Goal: Transaction & Acquisition: Purchase product/service

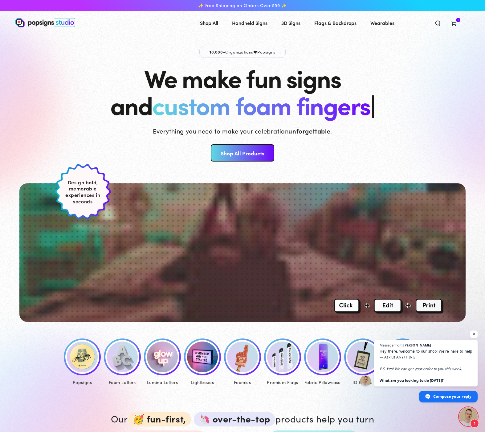
click at [86, 363] on img at bounding box center [82, 357] width 31 height 31
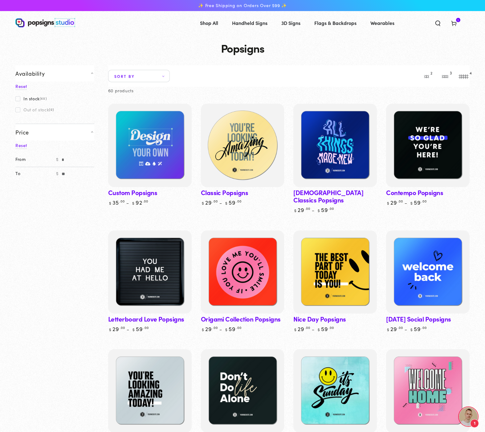
click at [252, 161] on img at bounding box center [243, 146] width 86 height 86
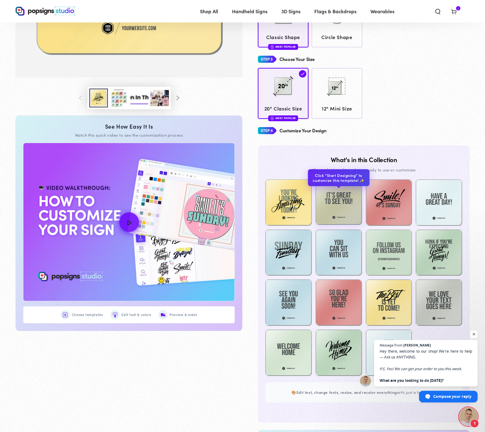
scroll to position [259, 0]
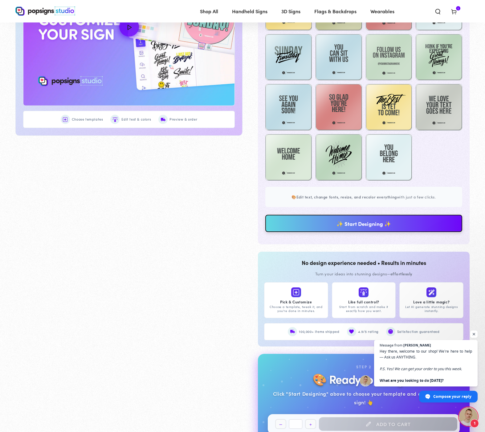
click at [343, 227] on link "✨ Start Designing ✨" at bounding box center [363, 223] width 197 height 17
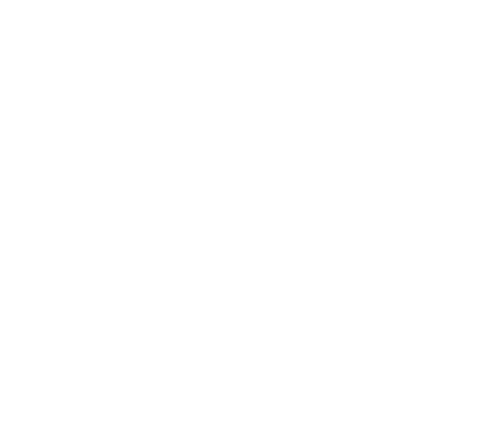
scroll to position [0, 0]
type textarea "An ancient tree with a door leading to a magical world"
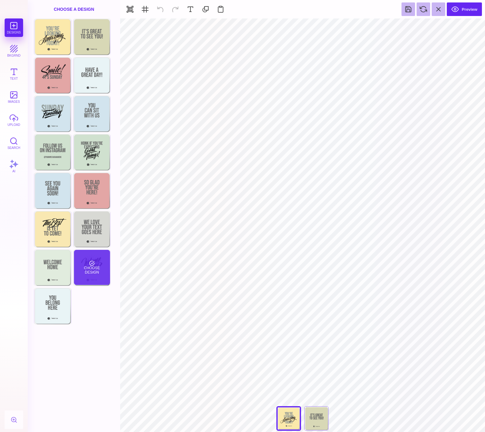
click at [87, 265] on div "Choose Design" at bounding box center [92, 267] width 36 height 35
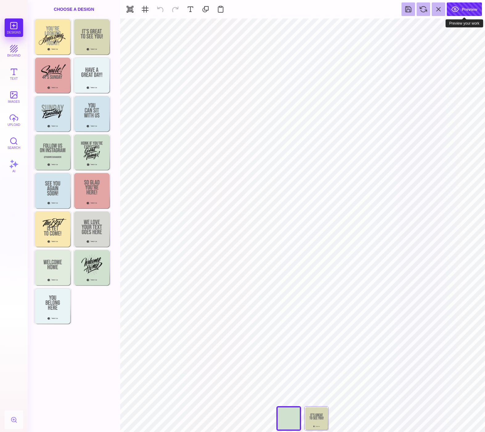
click at [466, 7] on button "Preview" at bounding box center [463, 9] width 35 height 14
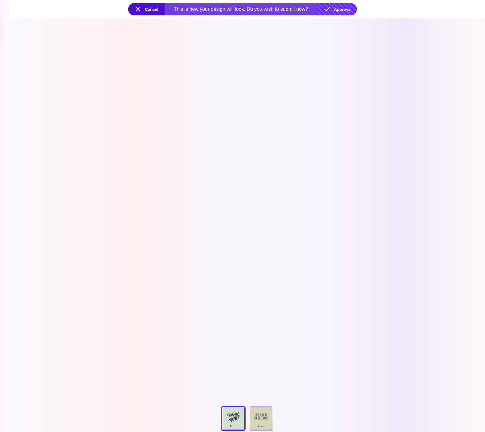
click at [341, 10] on button "Approve" at bounding box center [336, 9] width 39 height 12
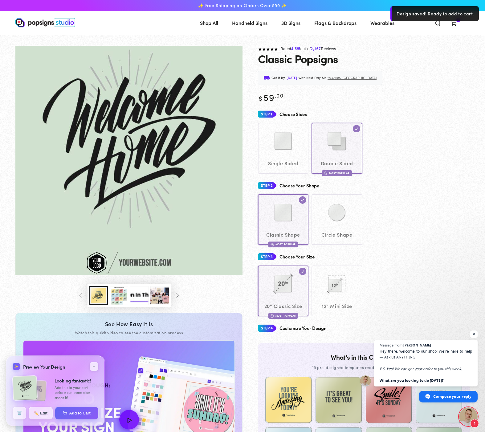
click at [453, 24] on icon at bounding box center [453, 23] width 6 height 6
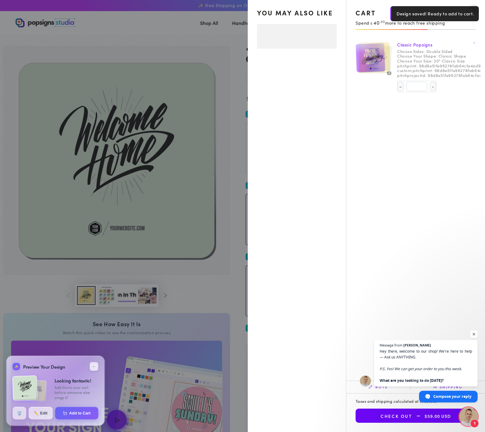
select select "**********"
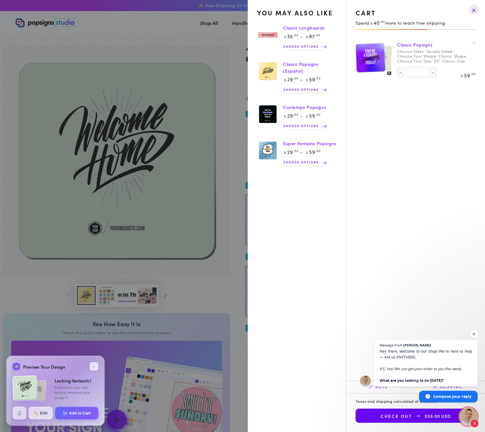
click at [446, 30] on summary "Cart 1 1 item" at bounding box center [454, 23] width 16 height 14
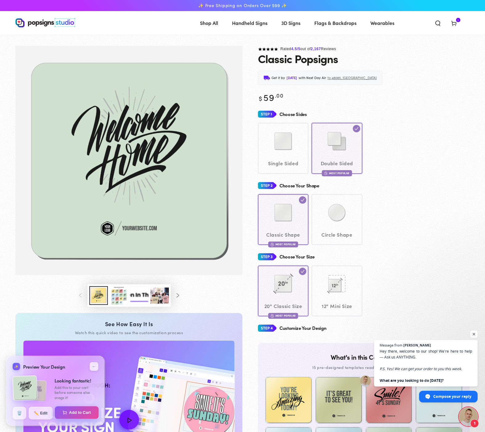
click at [74, 413] on button "Add to Cart" at bounding box center [77, 412] width 44 height 13
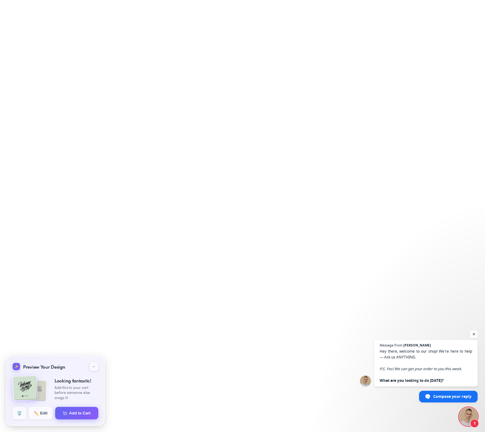
select select "**********"
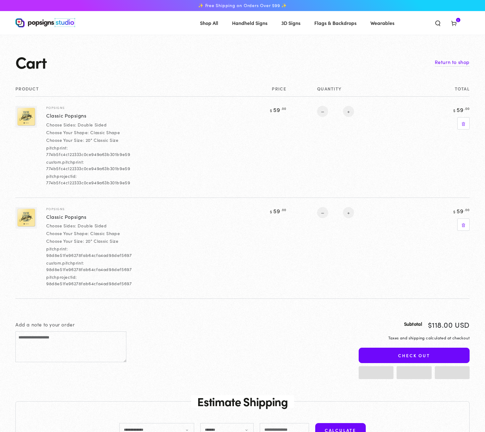
select select "**********"
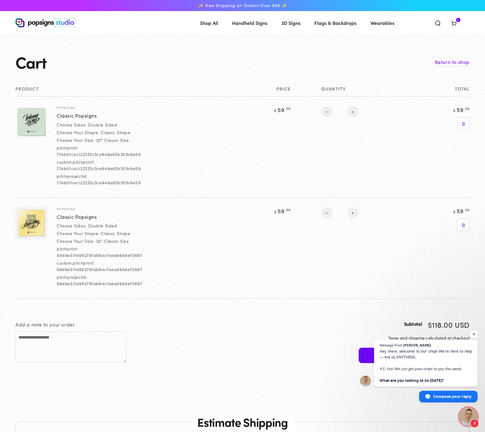
drag, startPoint x: 26, startPoint y: 251, endPoint x: 43, endPoint y: 154, distance: 99.2
click at [27, 248] on td at bounding box center [31, 248] width 32 height 101
click at [29, 225] on img at bounding box center [31, 223] width 32 height 32
click at [26, 244] on td at bounding box center [31, 248] width 32 height 101
click at [29, 219] on img at bounding box center [31, 223] width 32 height 32
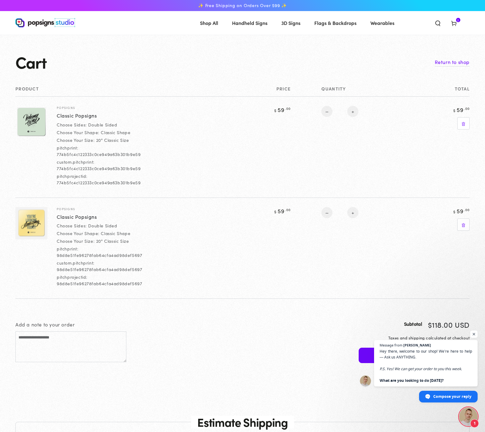
click at [42, 168] on td at bounding box center [31, 146] width 32 height 101
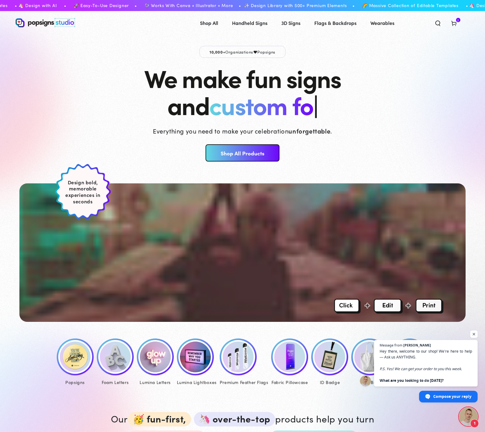
click at [74, 357] on img at bounding box center [75, 357] width 31 height 31
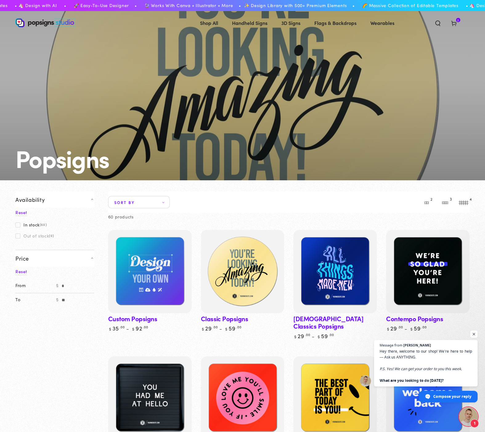
click at [254, 276] on img at bounding box center [243, 272] width 86 height 86
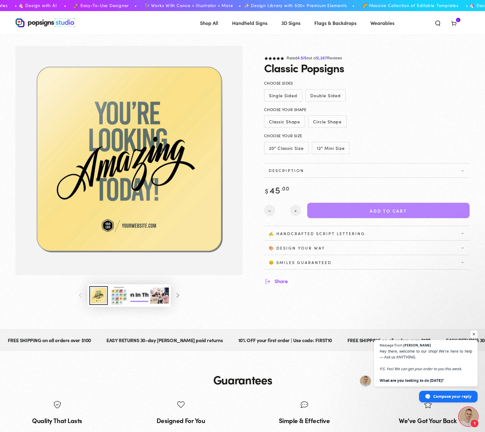
click at [455, 23] on icon at bounding box center [453, 23] width 6 height 6
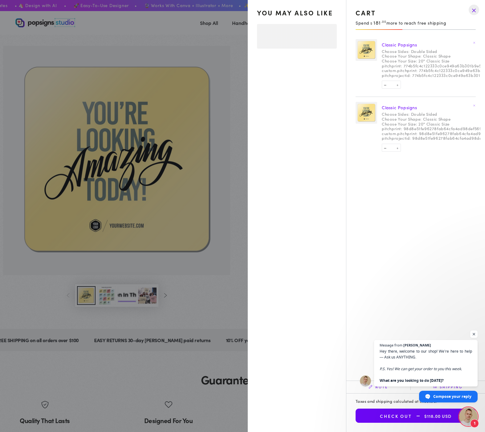
select select "**********"
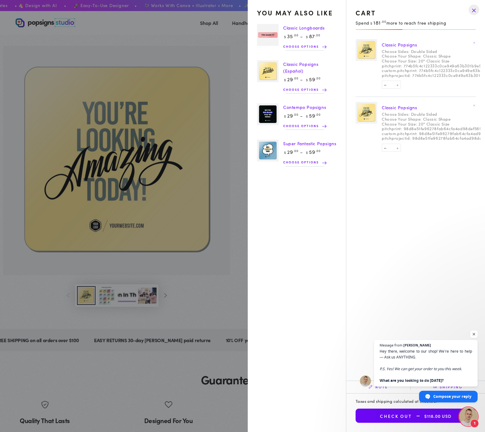
click at [446, 30] on summary "Cart 2 2 items" at bounding box center [454, 23] width 16 height 14
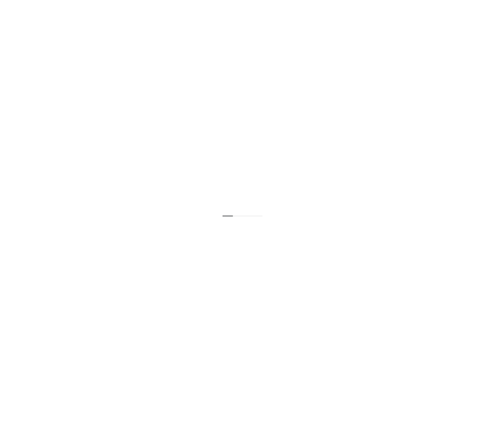
select select "**********"
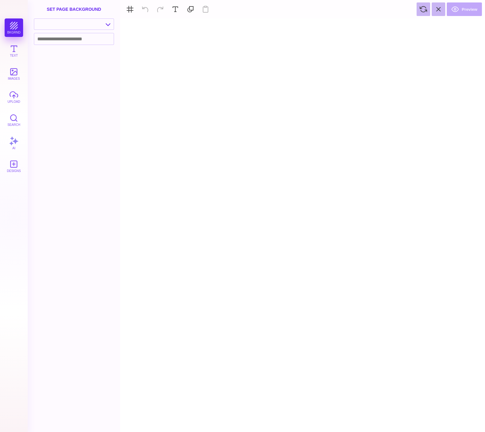
type textarea "An ancient tree with a door leading to a magical world"
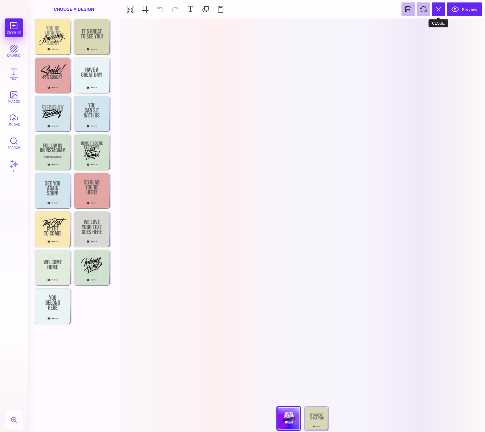
click at [440, 10] on button at bounding box center [438, 9] width 14 height 14
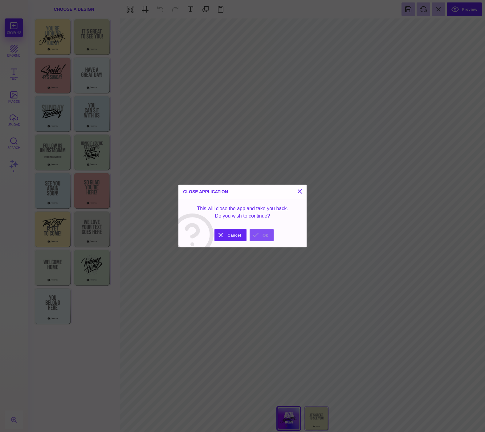
click at [267, 237] on button "Ok" at bounding box center [261, 235] width 24 height 12
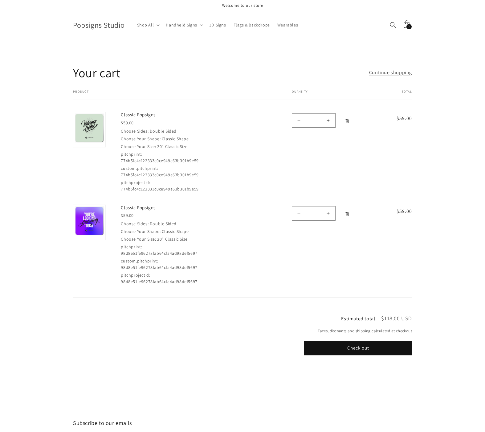
click at [435, 95] on div "Your cart Continue shopping Your cart is empty Continue shopping Your cart Prod…" at bounding box center [242, 173] width 485 height 271
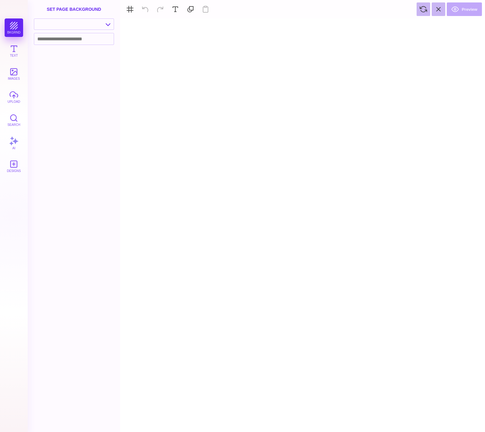
type textarea "An ancient tree with a door leading to a magical world"
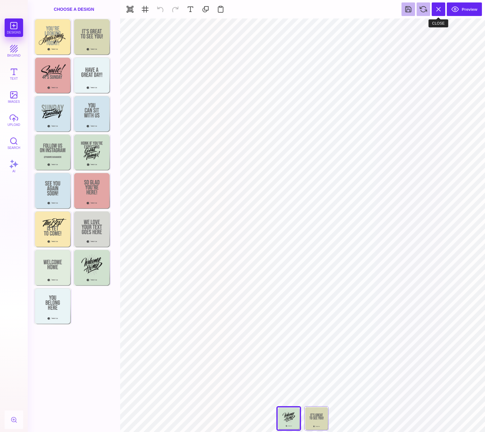
click at [434, 9] on button at bounding box center [438, 9] width 14 height 14
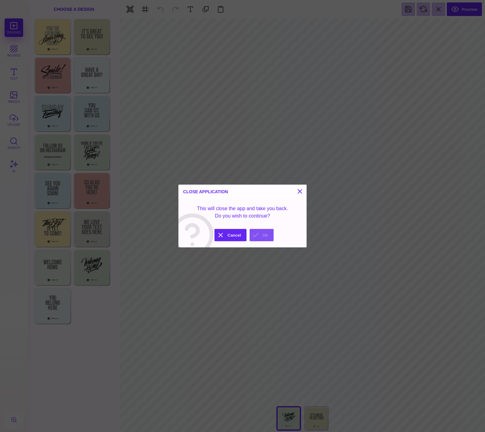
click at [263, 236] on button "Ok" at bounding box center [261, 235] width 24 height 12
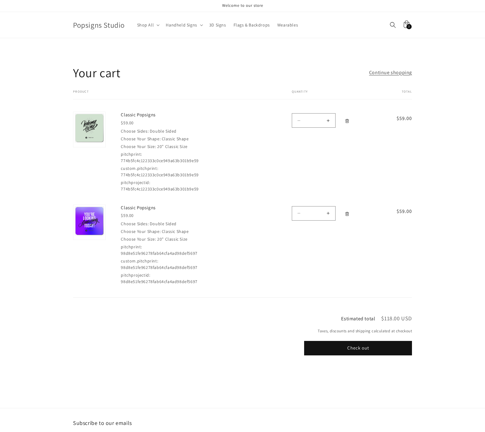
click at [84, 134] on img at bounding box center [89, 128] width 29 height 29
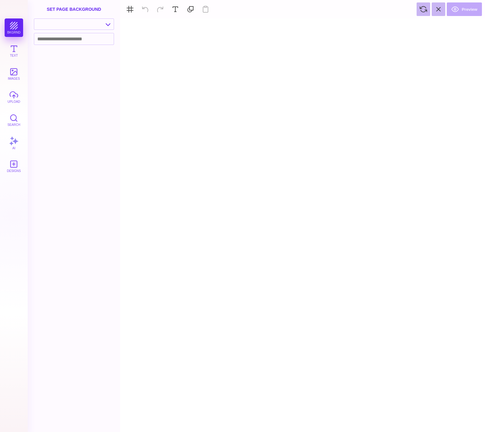
type textarea "An ancient tree with a door leading to a magical world"
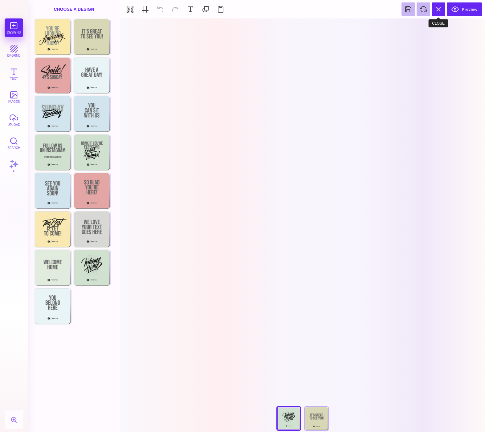
click at [438, 14] on button at bounding box center [438, 9] width 14 height 14
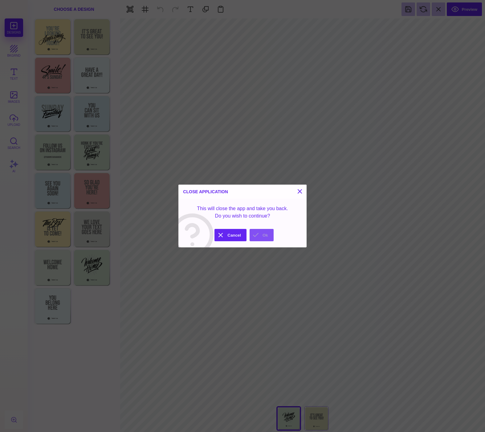
click at [264, 239] on button "Ok" at bounding box center [261, 235] width 24 height 12
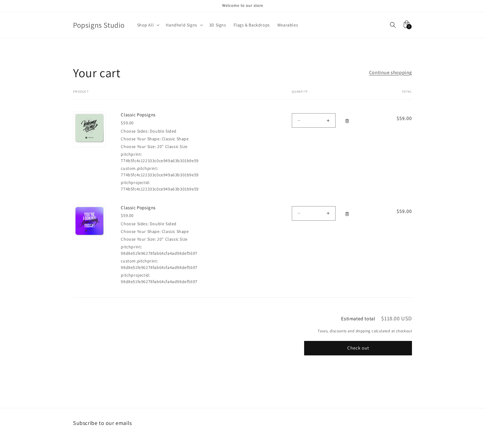
click at [208, 79] on div "Your cart Continue shopping" at bounding box center [242, 73] width 339 height 16
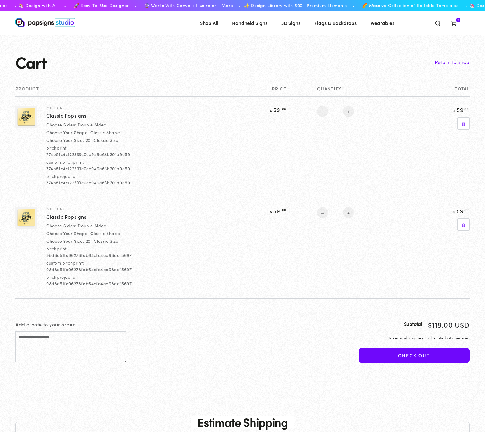
select select "**********"
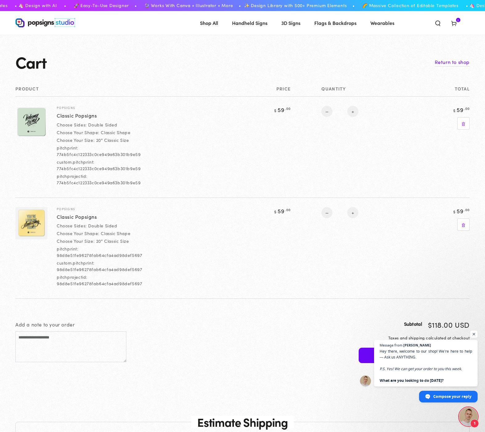
click at [188, 130] on td "Popsigns Classic Popsigns Choose Sides: Double Sided Choose Your Shape: Classic…" at bounding box center [143, 146] width 193 height 101
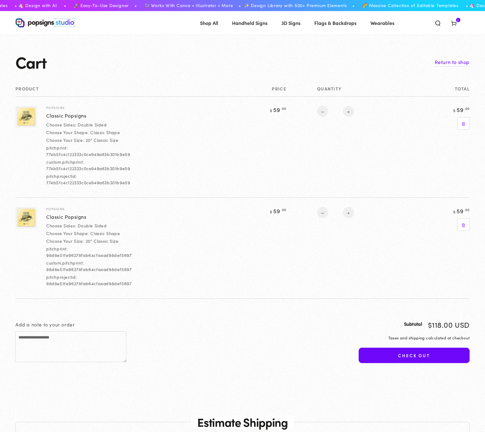
select select "**********"
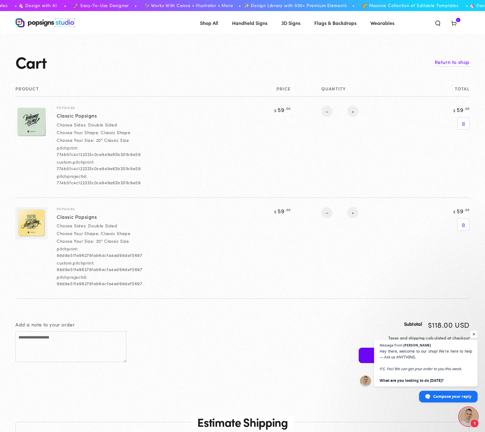
click at [26, 220] on img at bounding box center [31, 223] width 32 height 32
drag, startPoint x: 30, startPoint y: 251, endPoint x: 33, endPoint y: 226, distance: 24.6
click at [31, 248] on td at bounding box center [31, 248] width 32 height 101
click at [33, 226] on img at bounding box center [31, 223] width 32 height 32
click at [135, 69] on div "Cart Return to shop" at bounding box center [242, 62] width 454 height 18
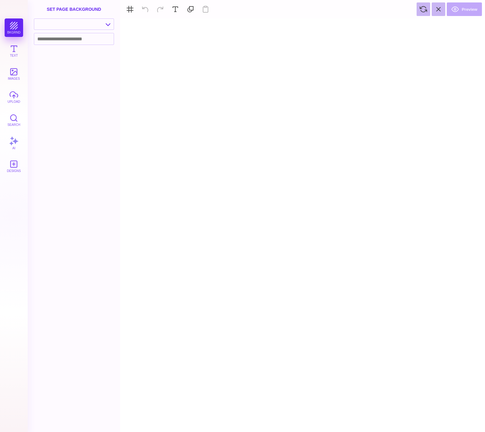
type textarea "An ancient tree with a door leading to a magical world"
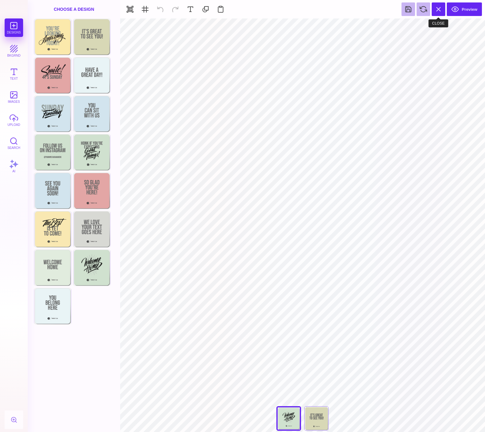
click at [438, 9] on button at bounding box center [438, 9] width 14 height 14
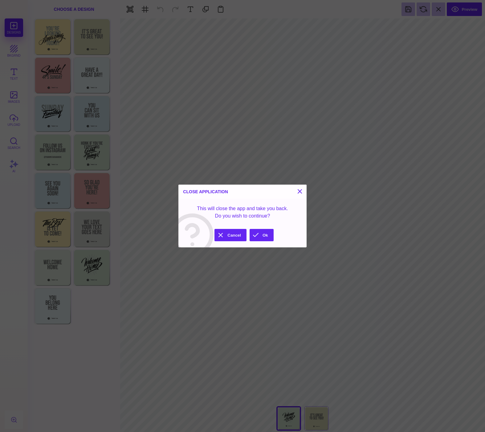
click at [260, 234] on button "Ok" at bounding box center [261, 235] width 24 height 12
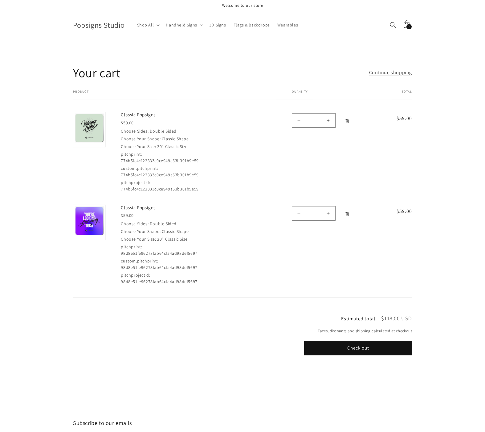
click at [244, 159] on td "Classic Popsigns $59.00 Choose Sides: Double Sided Choose Your Shape: Classic S…" at bounding box center [192, 145] width 168 height 93
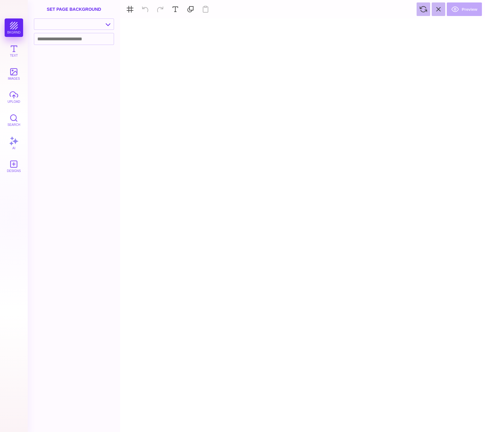
type textarea "An ancient tree with a door leading to a magical world"
